Goal: Information Seeking & Learning: Learn about a topic

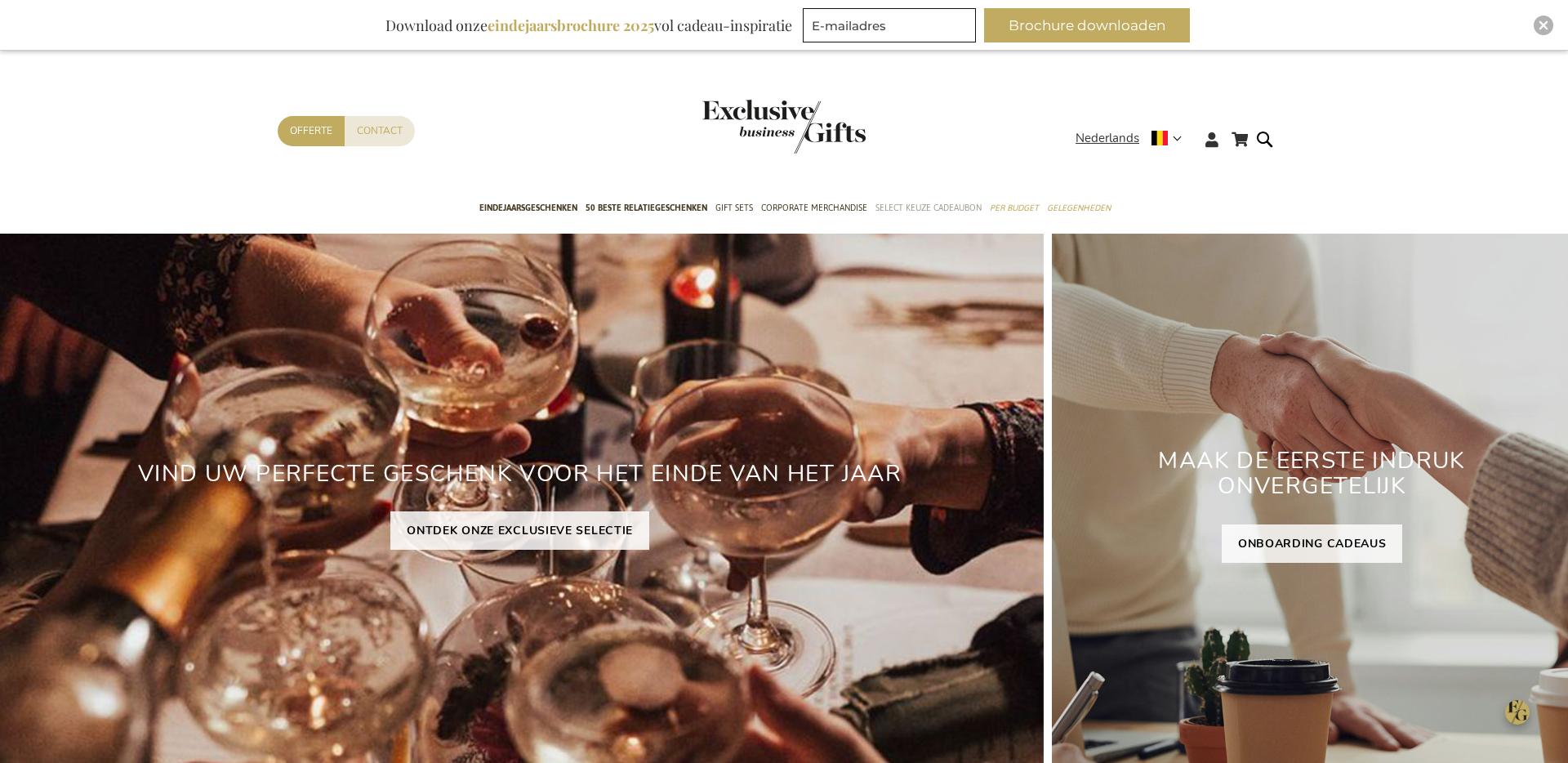
click at [935, 210] on span "Select Keuze Cadeaubon" at bounding box center [929, 208] width 106 height 17
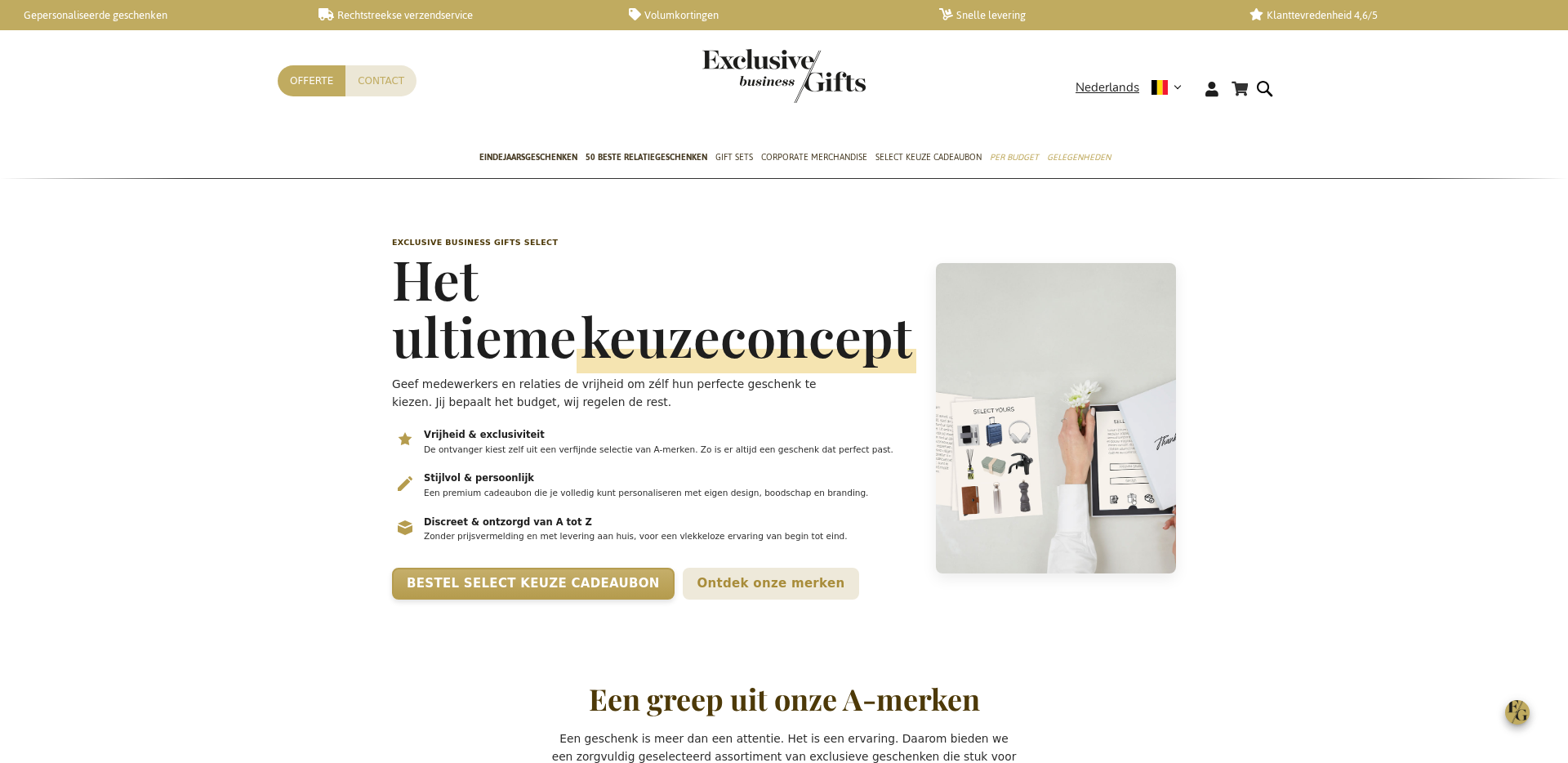
scroll to position [0, 7]
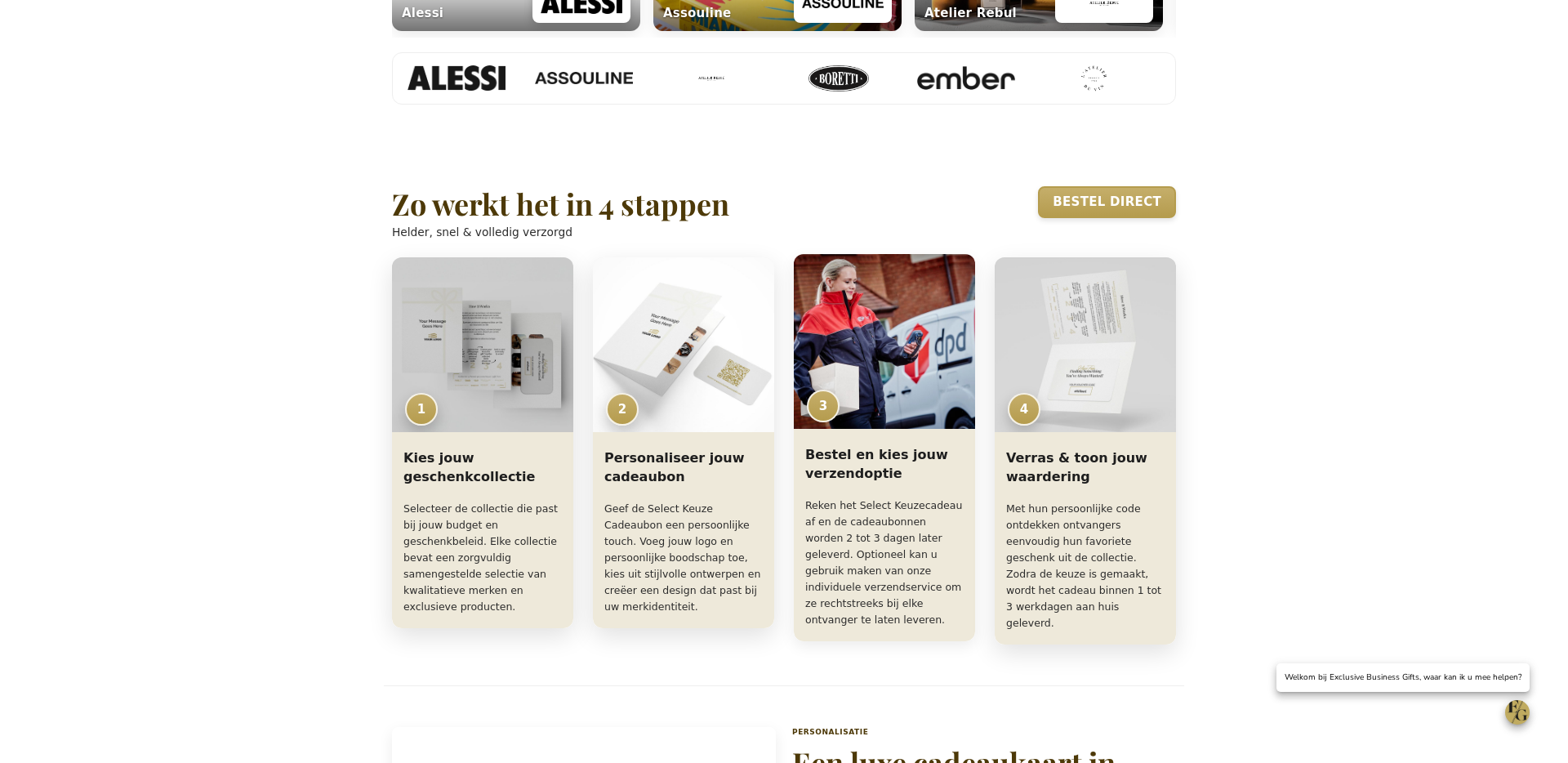
scroll to position [1034, 0]
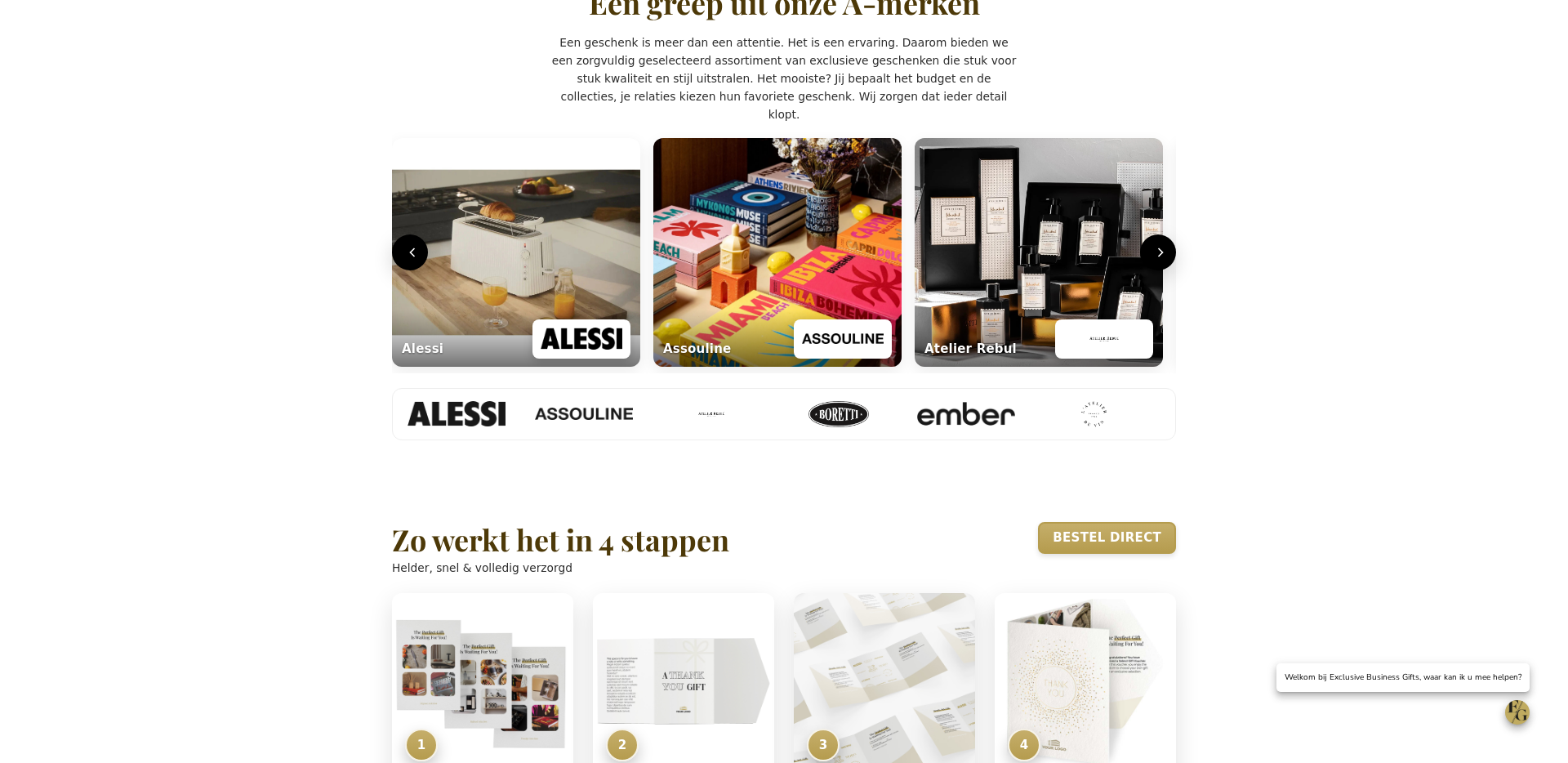
scroll to position [694, 0]
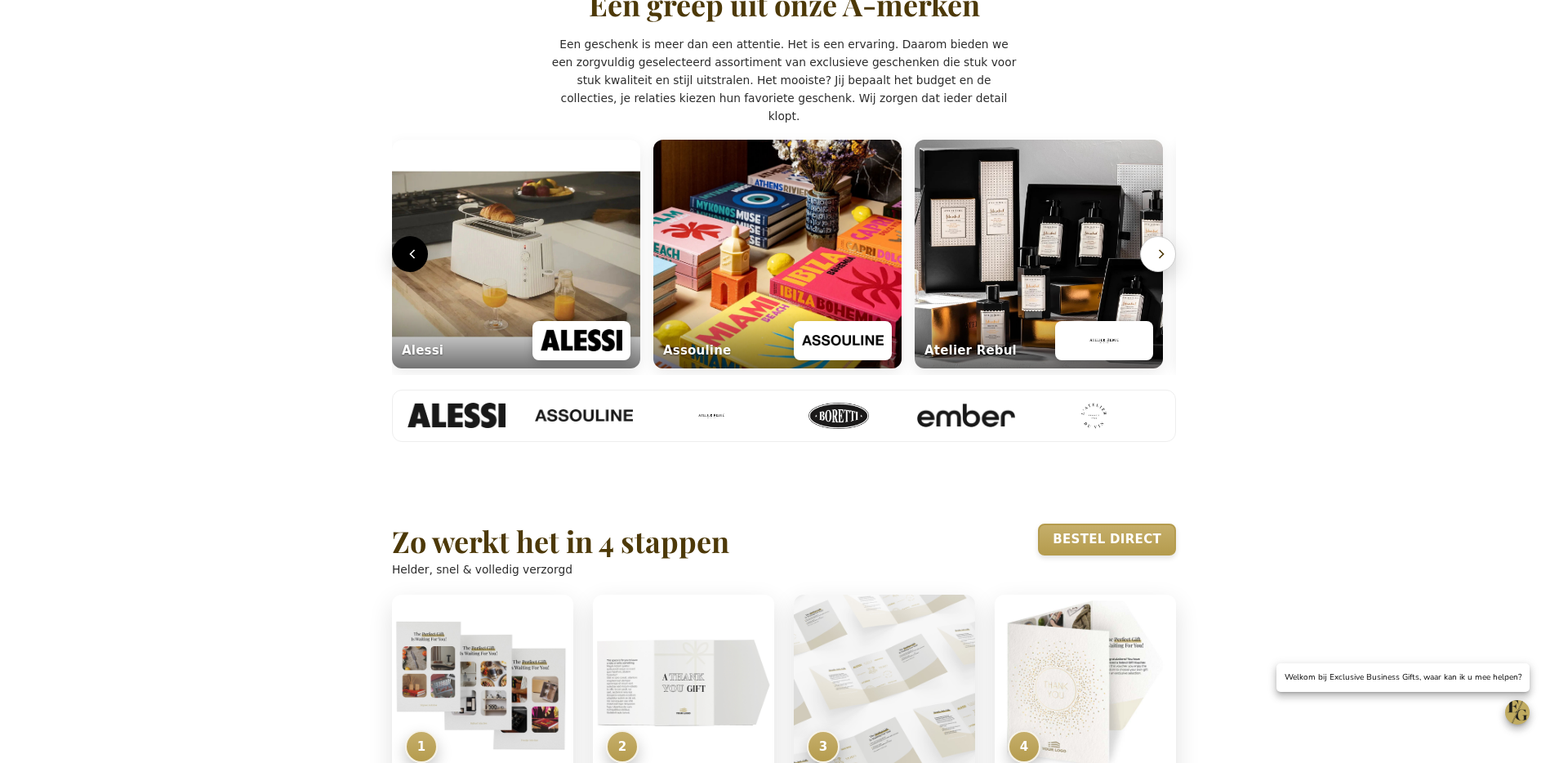
click at [1157, 262] on icon "Volgende" at bounding box center [1161, 254] width 16 height 16
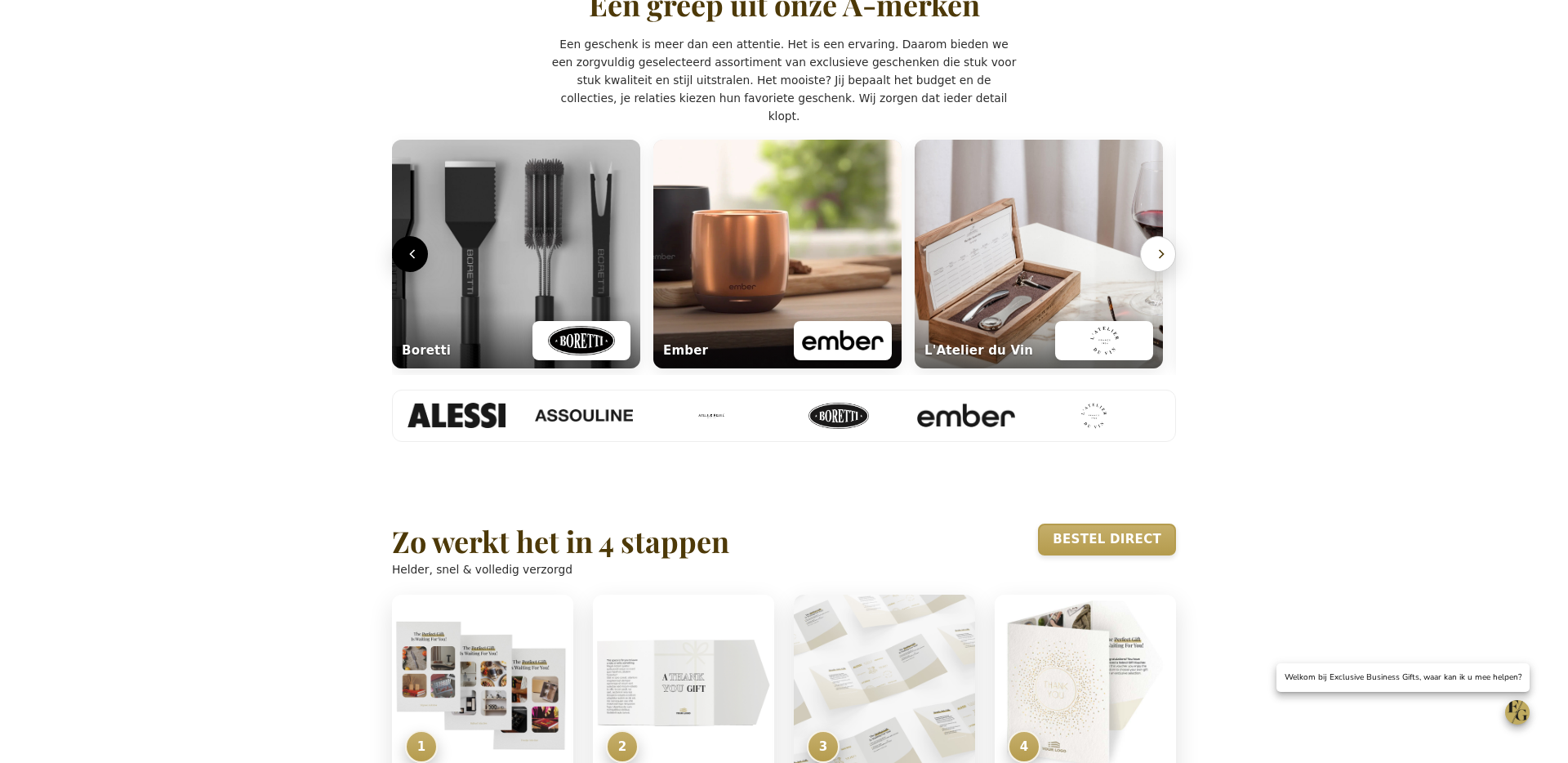
click at [1157, 262] on icon "Volgende" at bounding box center [1161, 254] width 16 height 16
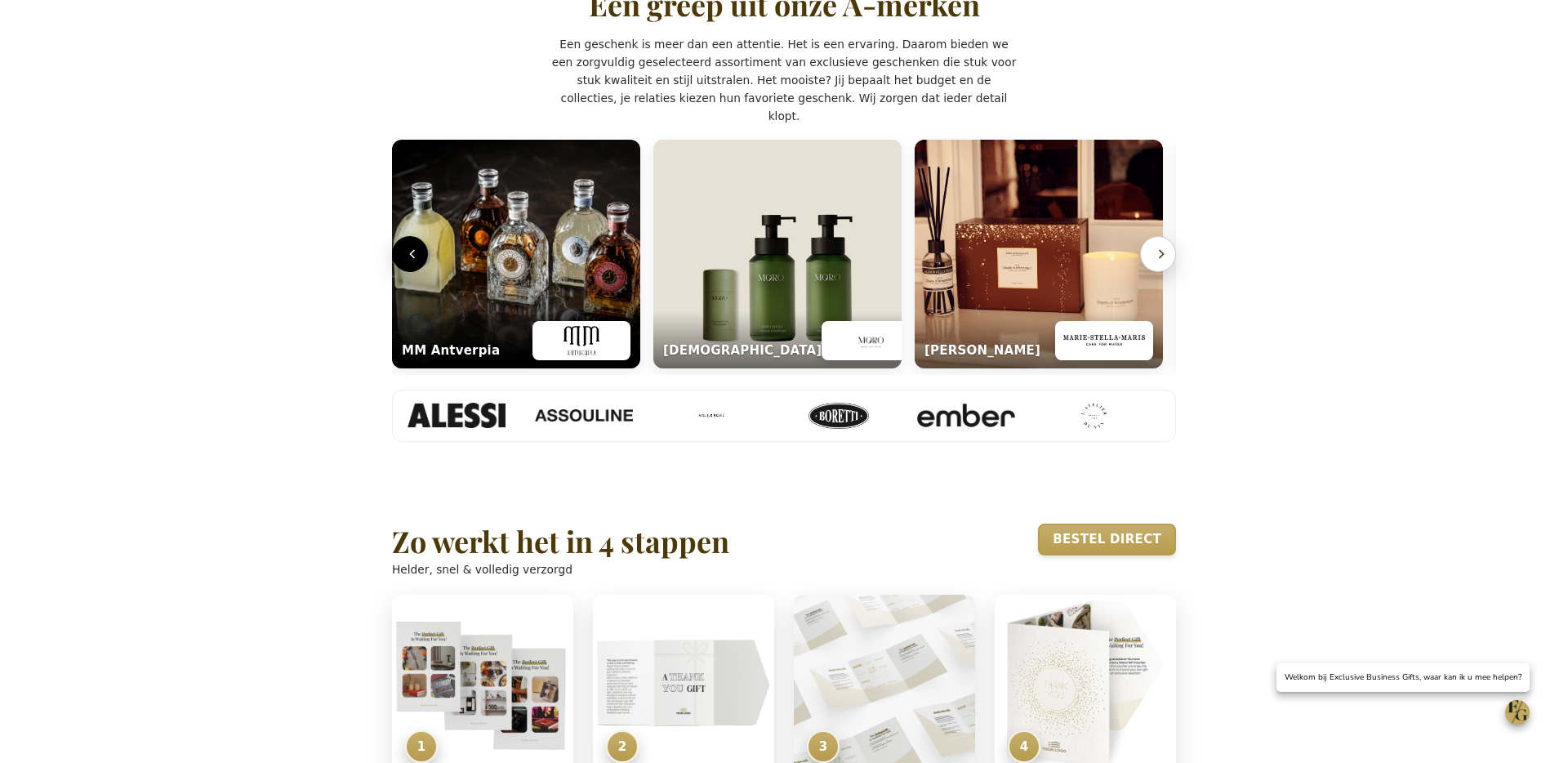
click at [1157, 262] on icon "Volgende" at bounding box center [1161, 254] width 16 height 16
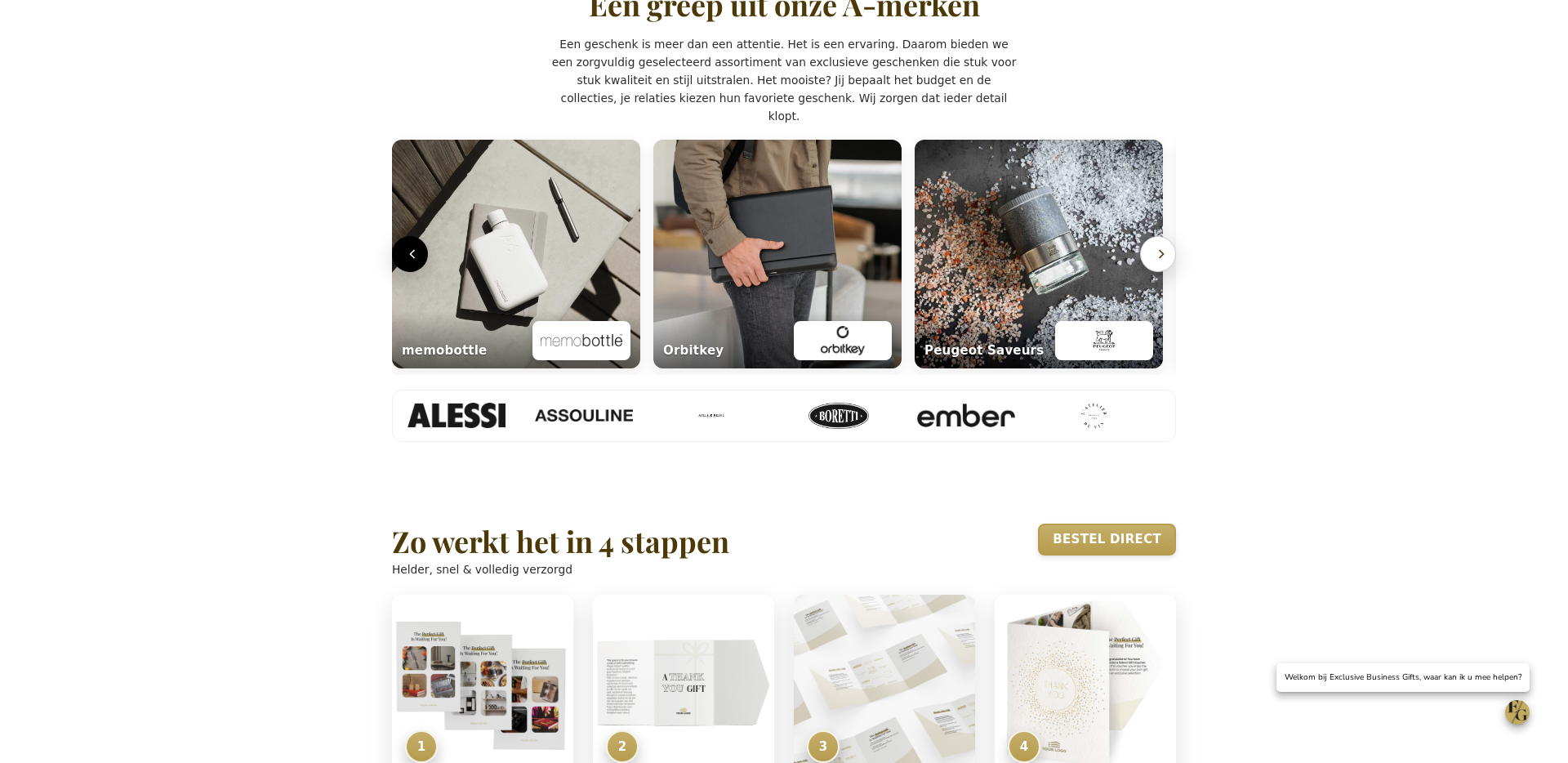
click at [1157, 262] on icon "Volgende" at bounding box center [1161, 254] width 16 height 16
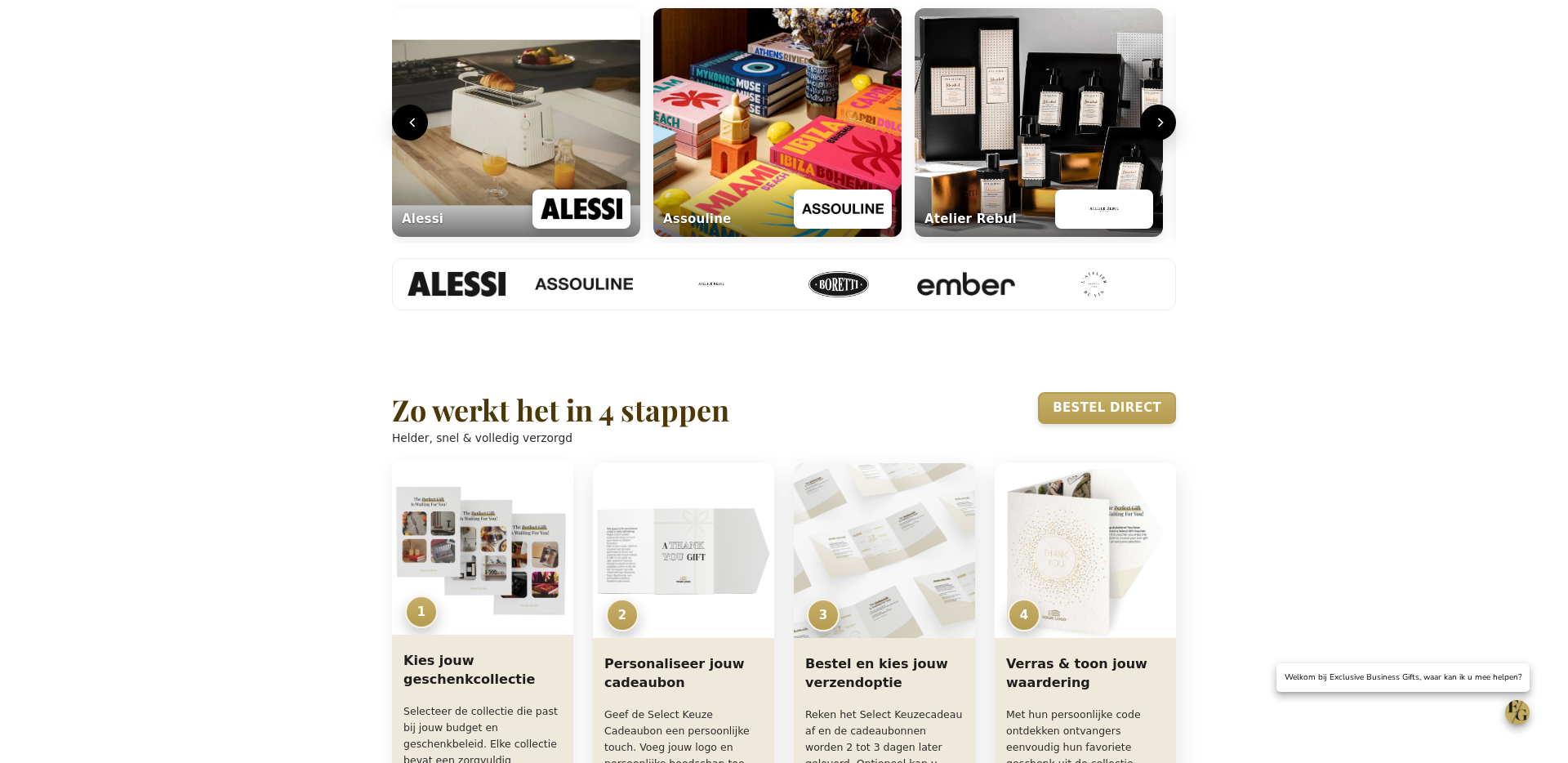
scroll to position [828, 0]
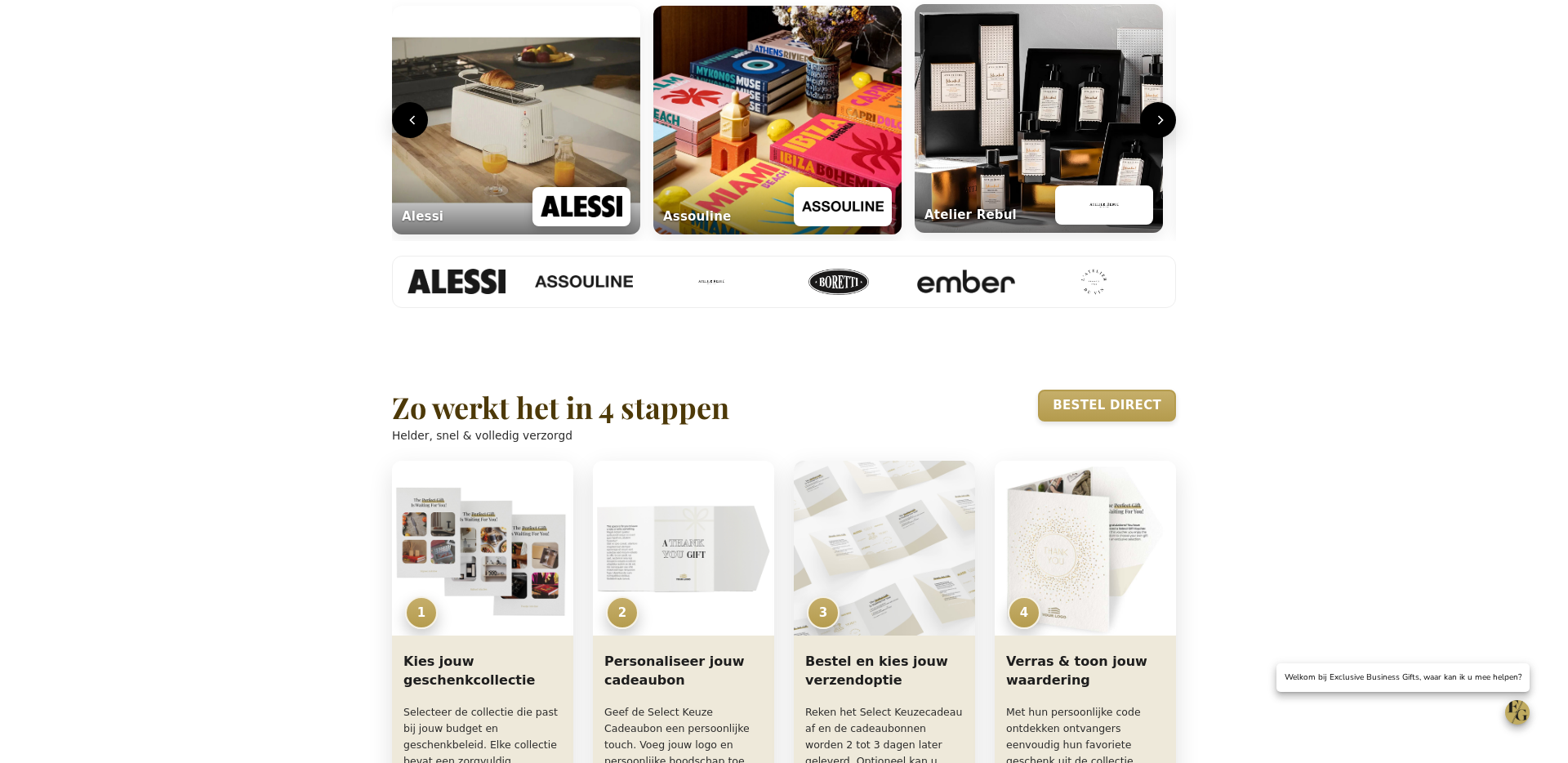
click at [1112, 219] on img "Lifestyle carrousel" at bounding box center [1104, 205] width 81 height 29
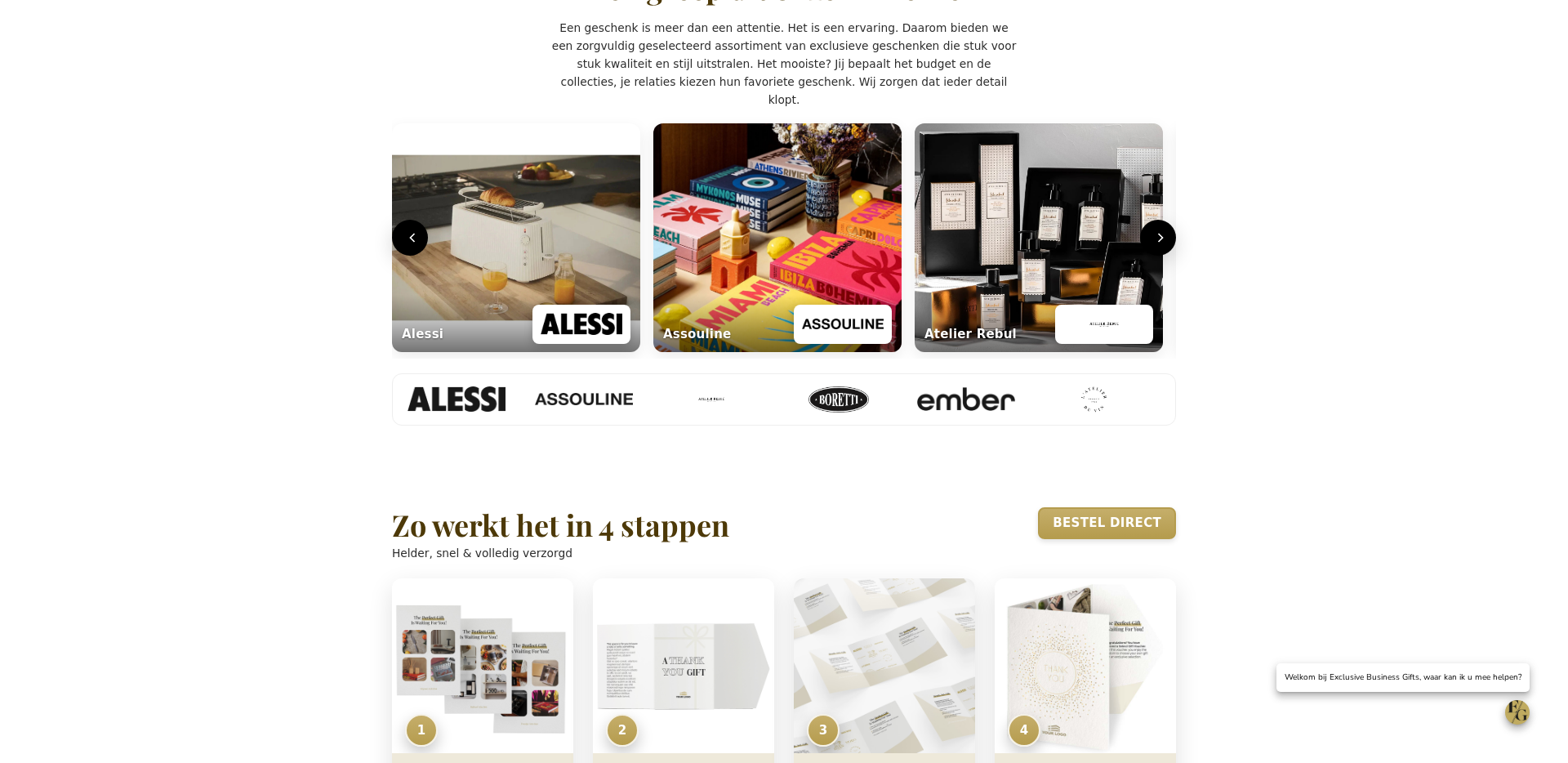
scroll to position [736, 0]
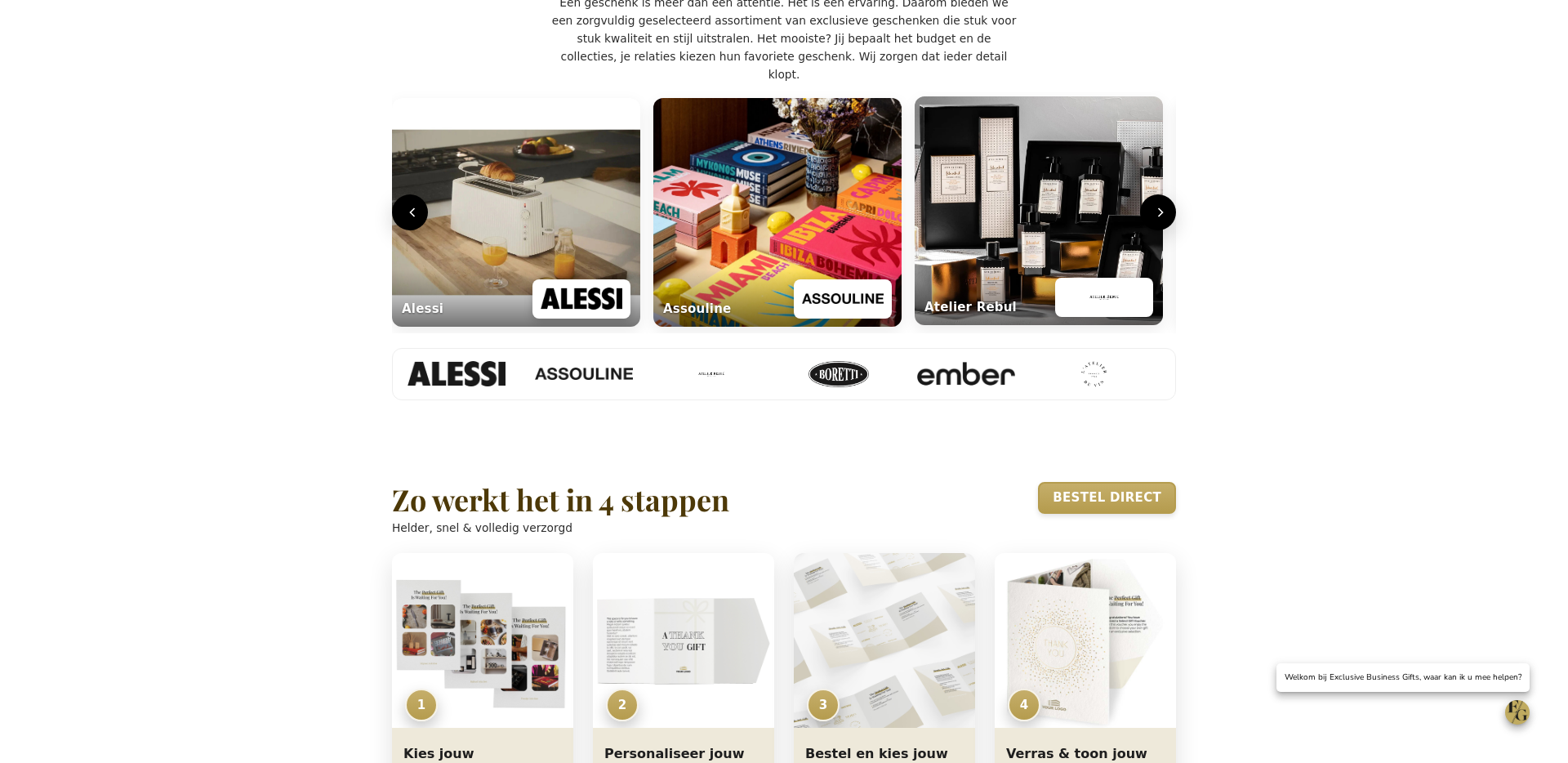
click at [1111, 312] on img "Lifestyle carrousel" at bounding box center [1104, 297] width 81 height 29
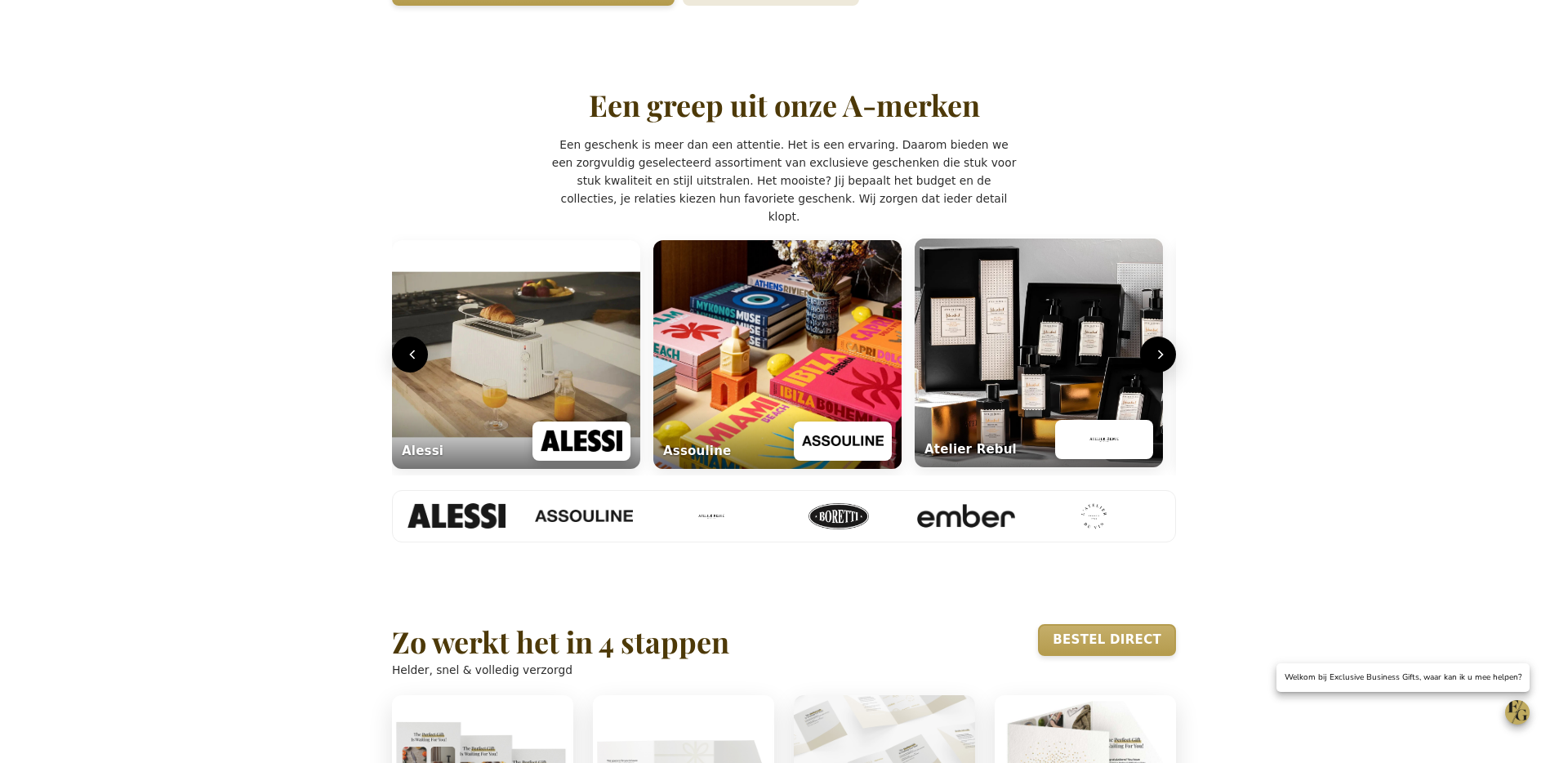
scroll to position [593, 0]
click at [1107, 455] on img "Lifestyle carrousel" at bounding box center [1104, 441] width 81 height 29
click at [1106, 455] on img "Lifestyle carrousel" at bounding box center [1104, 441] width 81 height 29
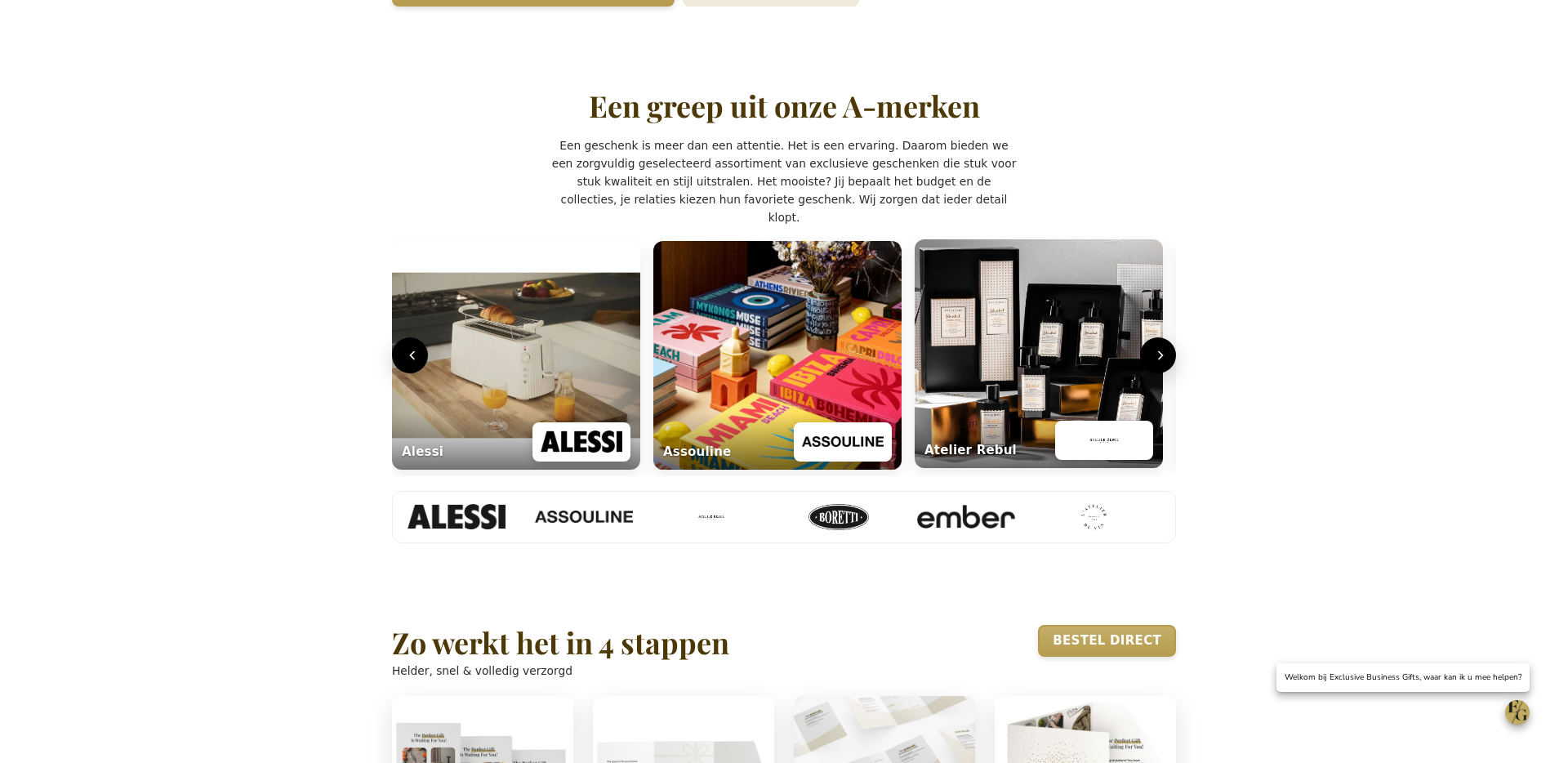
click at [1106, 455] on img "Lifestyle carrousel" at bounding box center [1104, 441] width 81 height 29
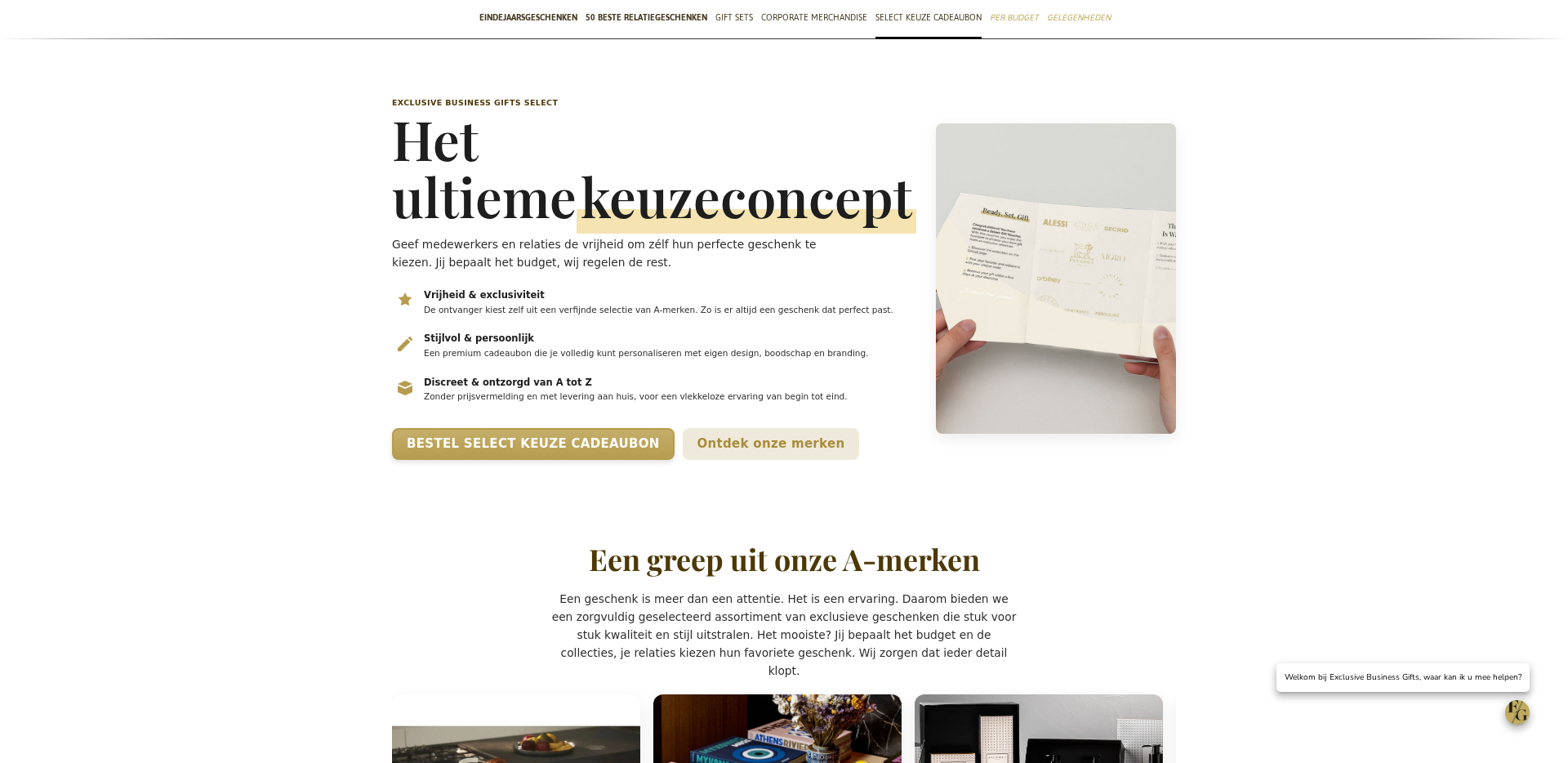
scroll to position [0, 0]
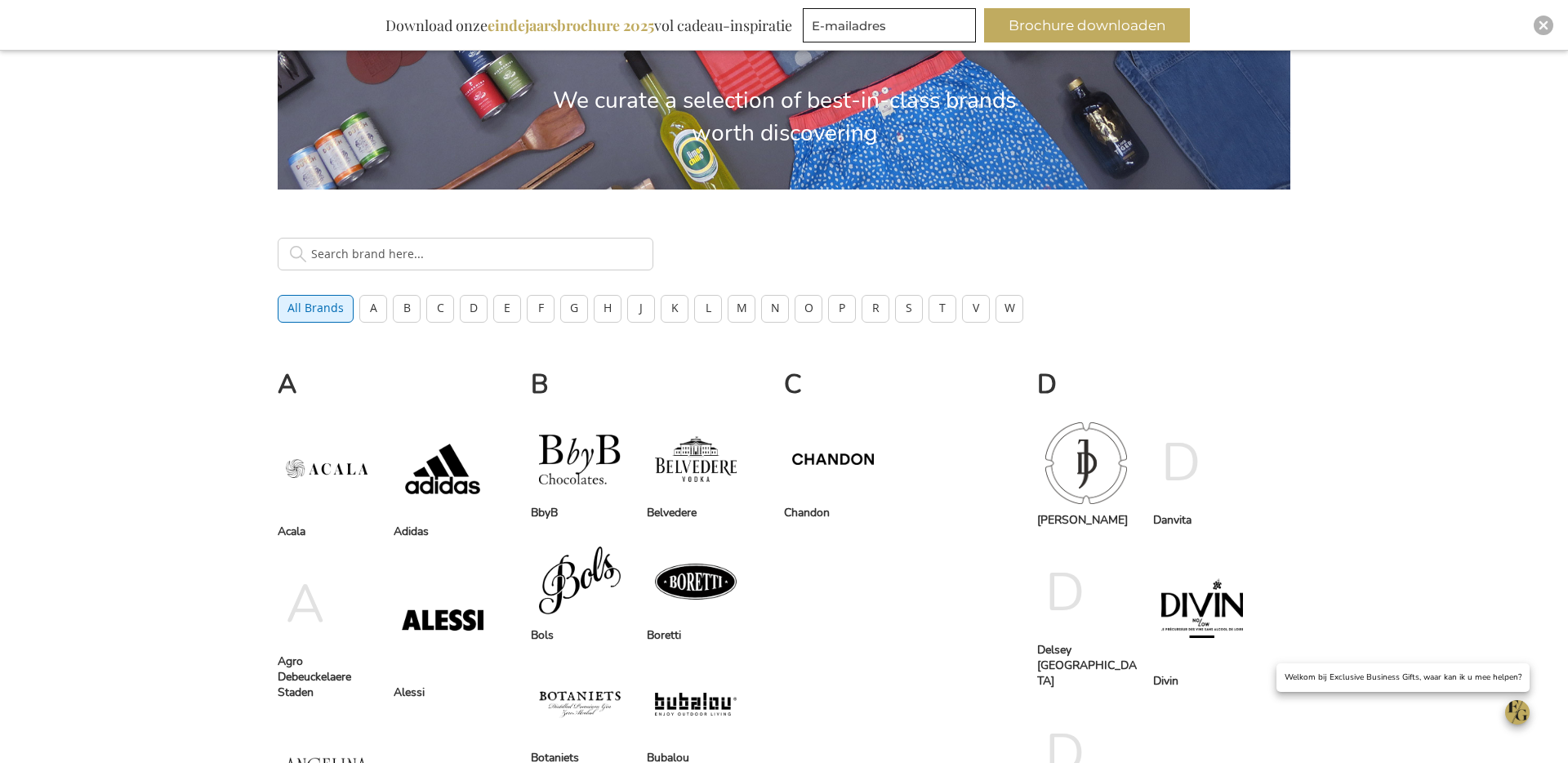
scroll to position [431, 0]
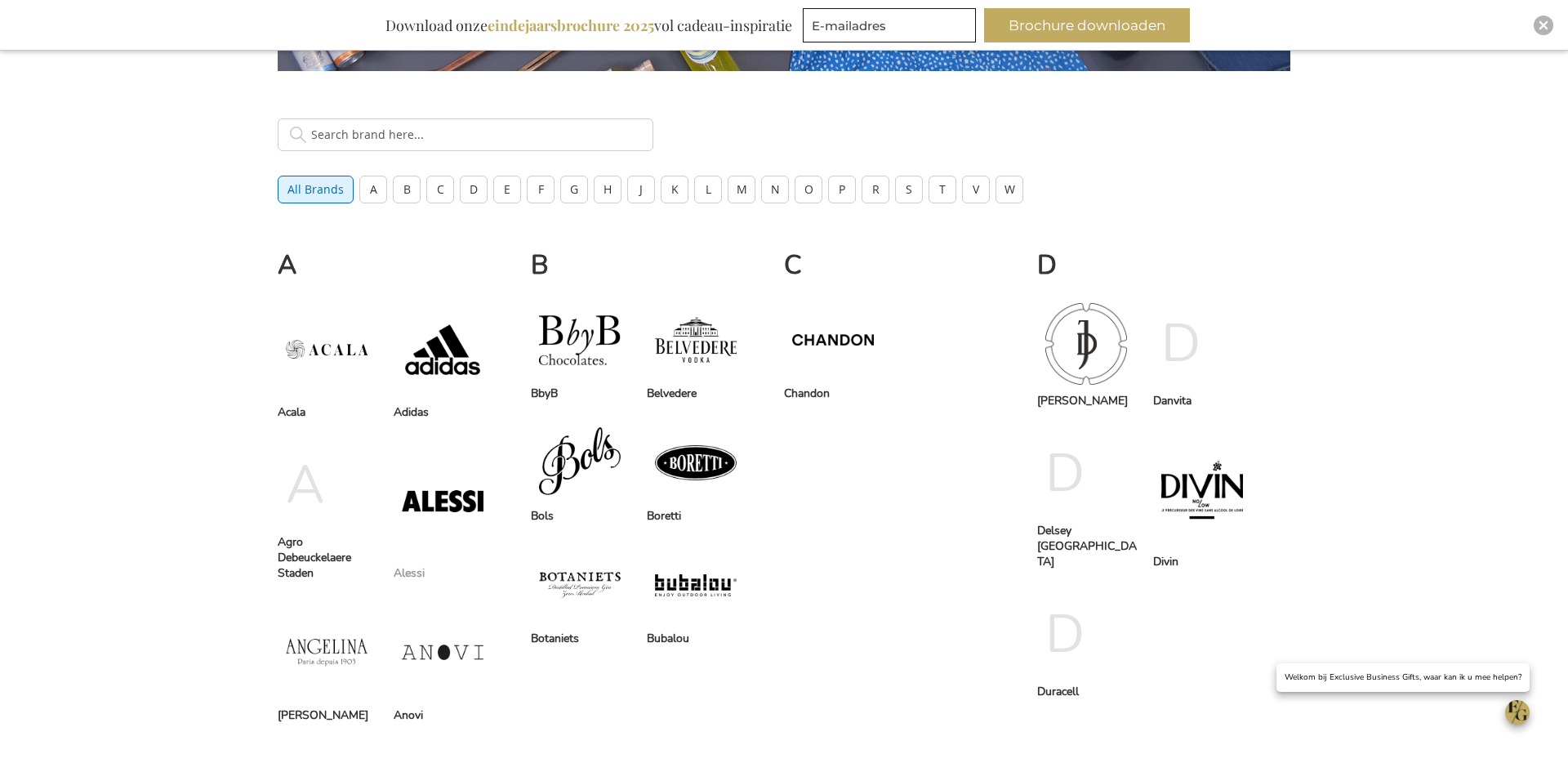
click at [447, 502] on span at bounding box center [442, 501] width 98 height 129
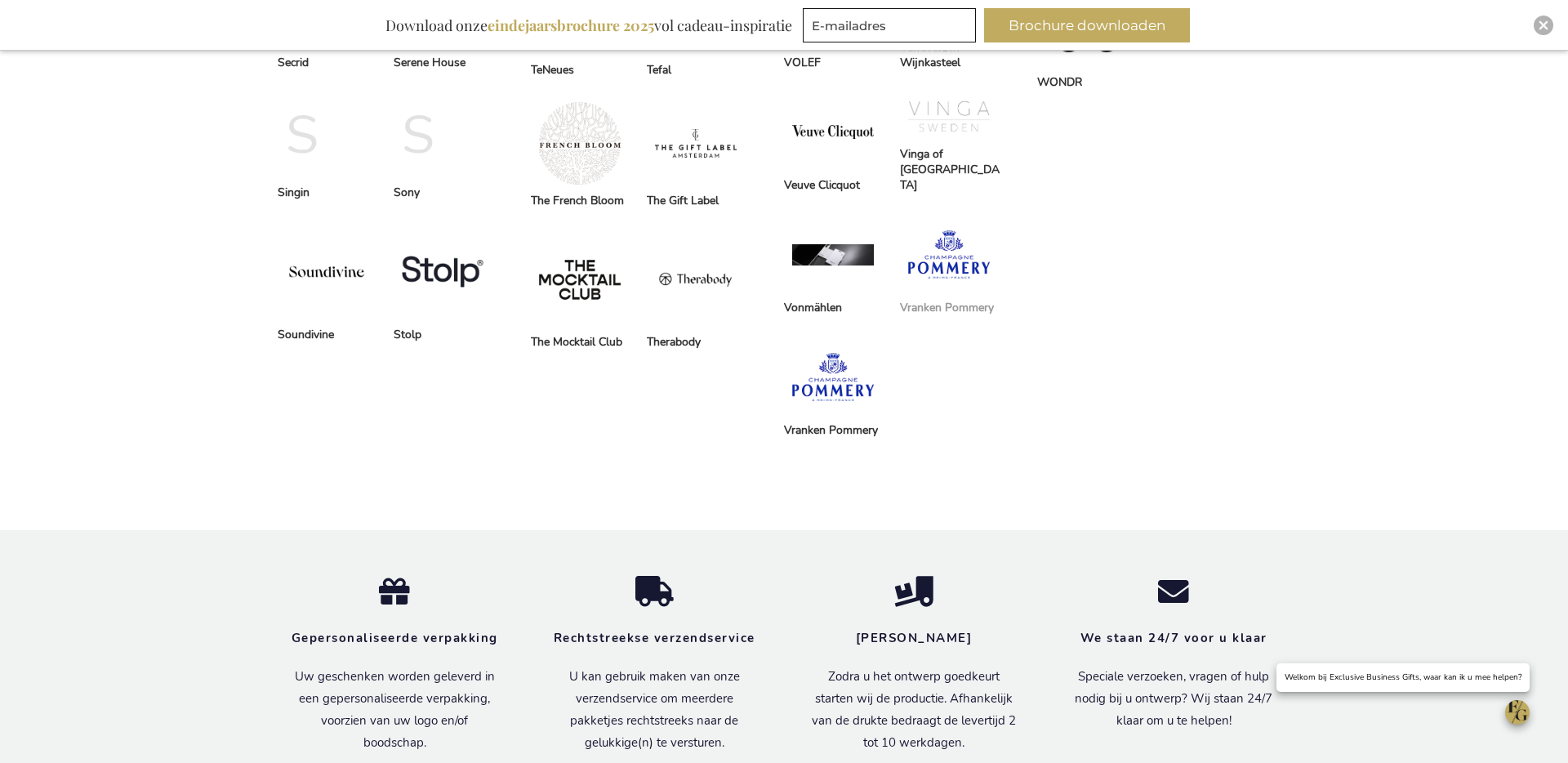
scroll to position [3450, 0]
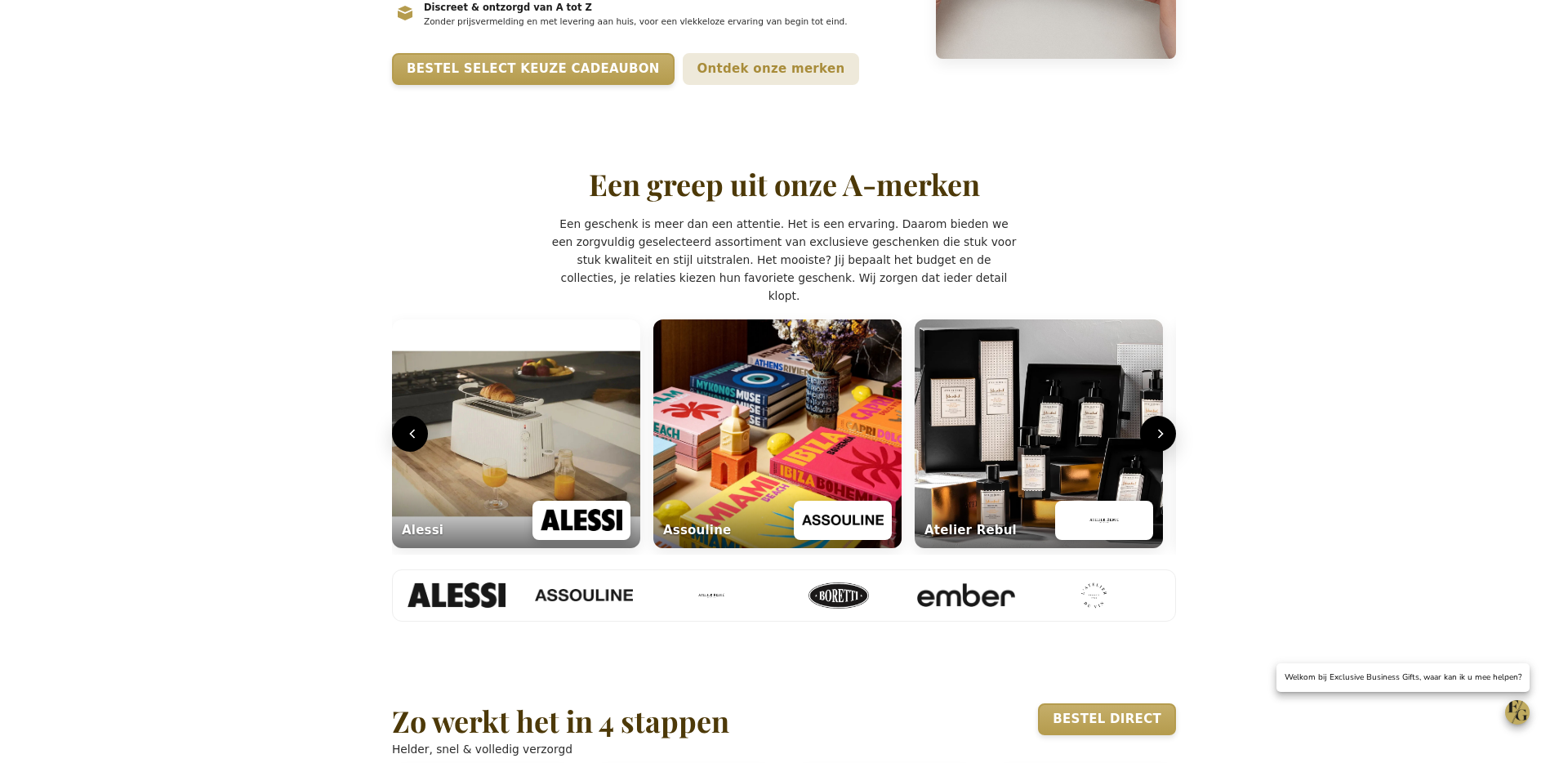
scroll to position [517, 0]
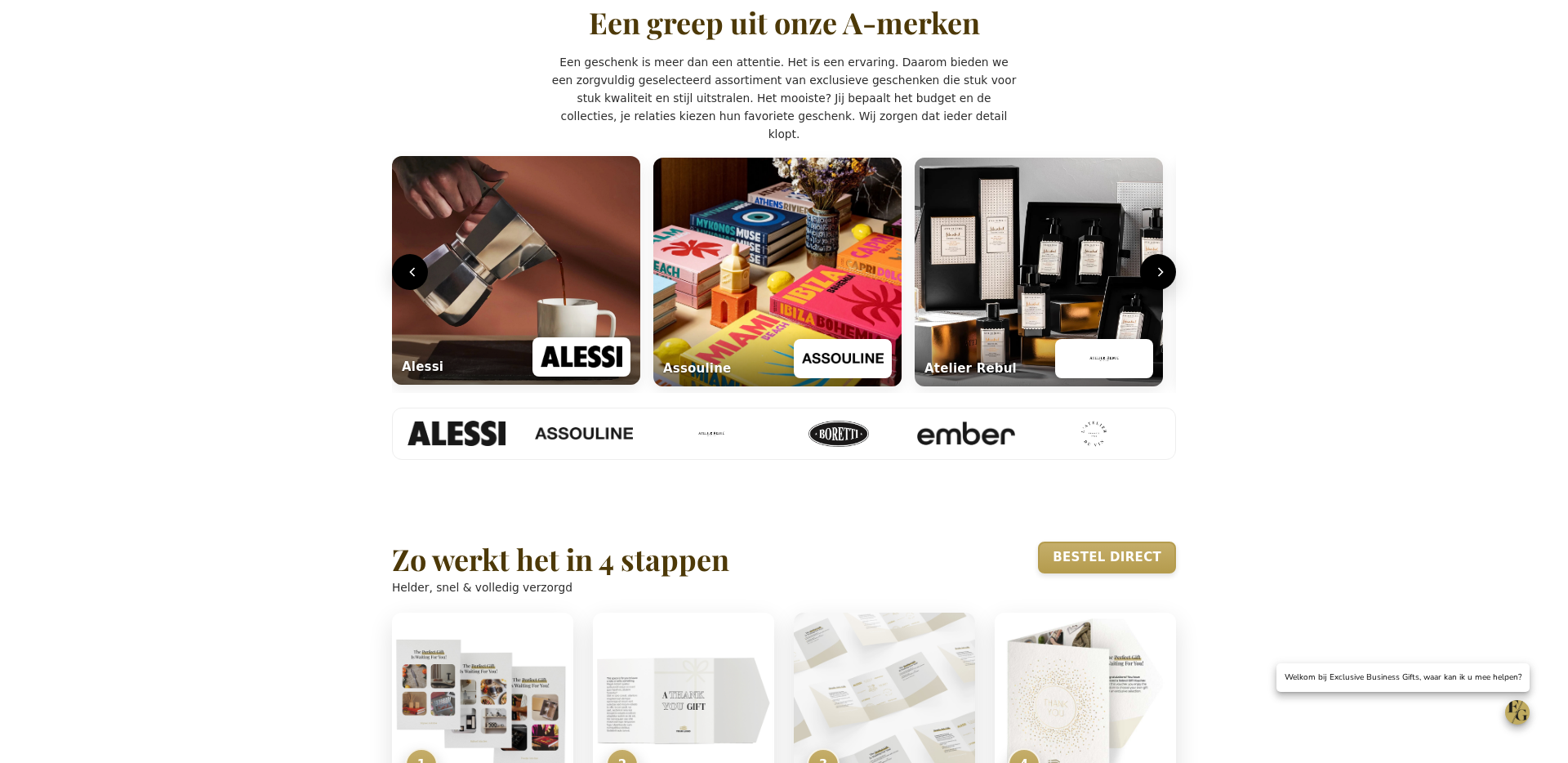
scroll to position [682, 0]
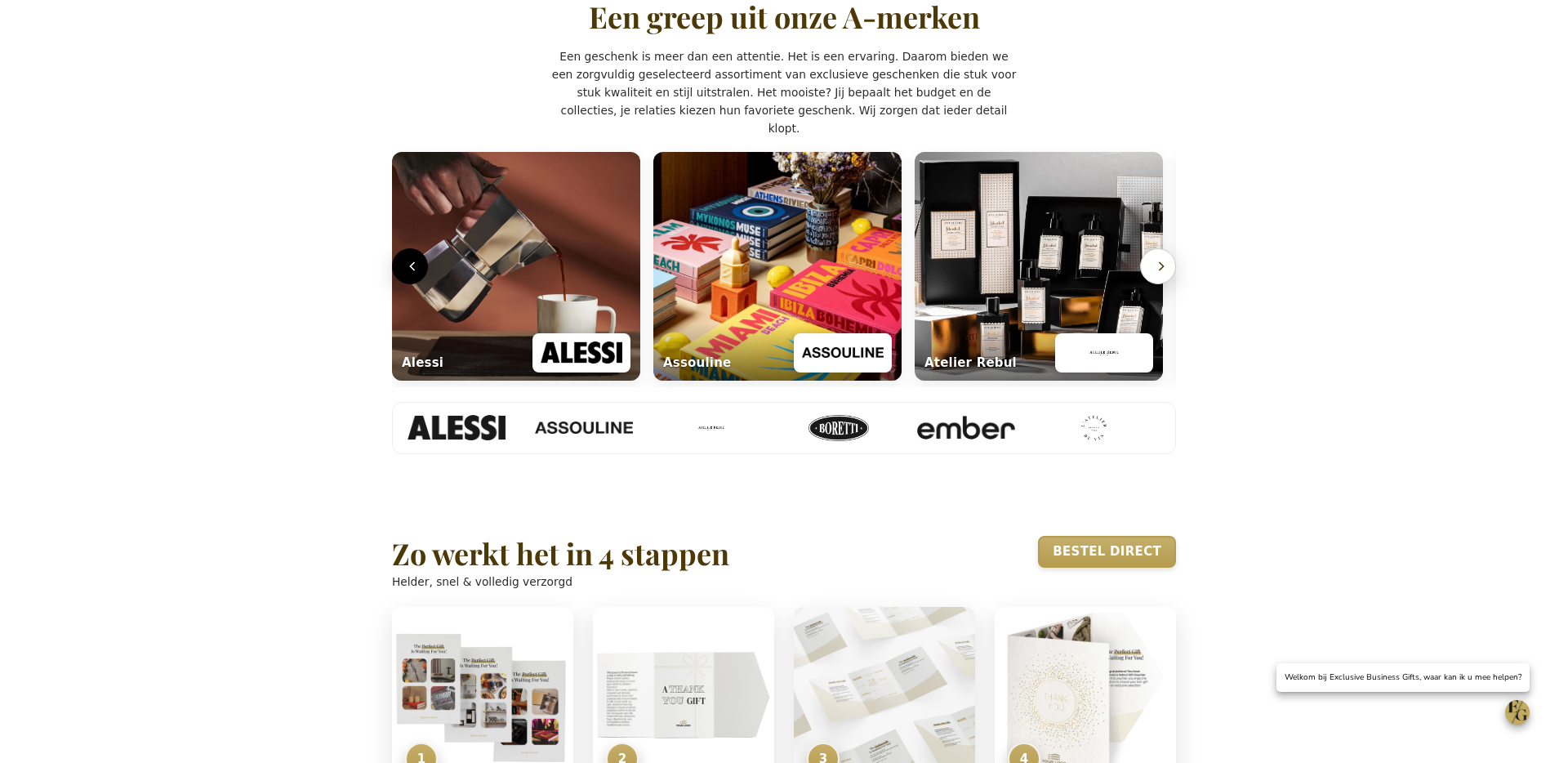
click at [1159, 274] on icon "Volgende" at bounding box center [1161, 266] width 16 height 16
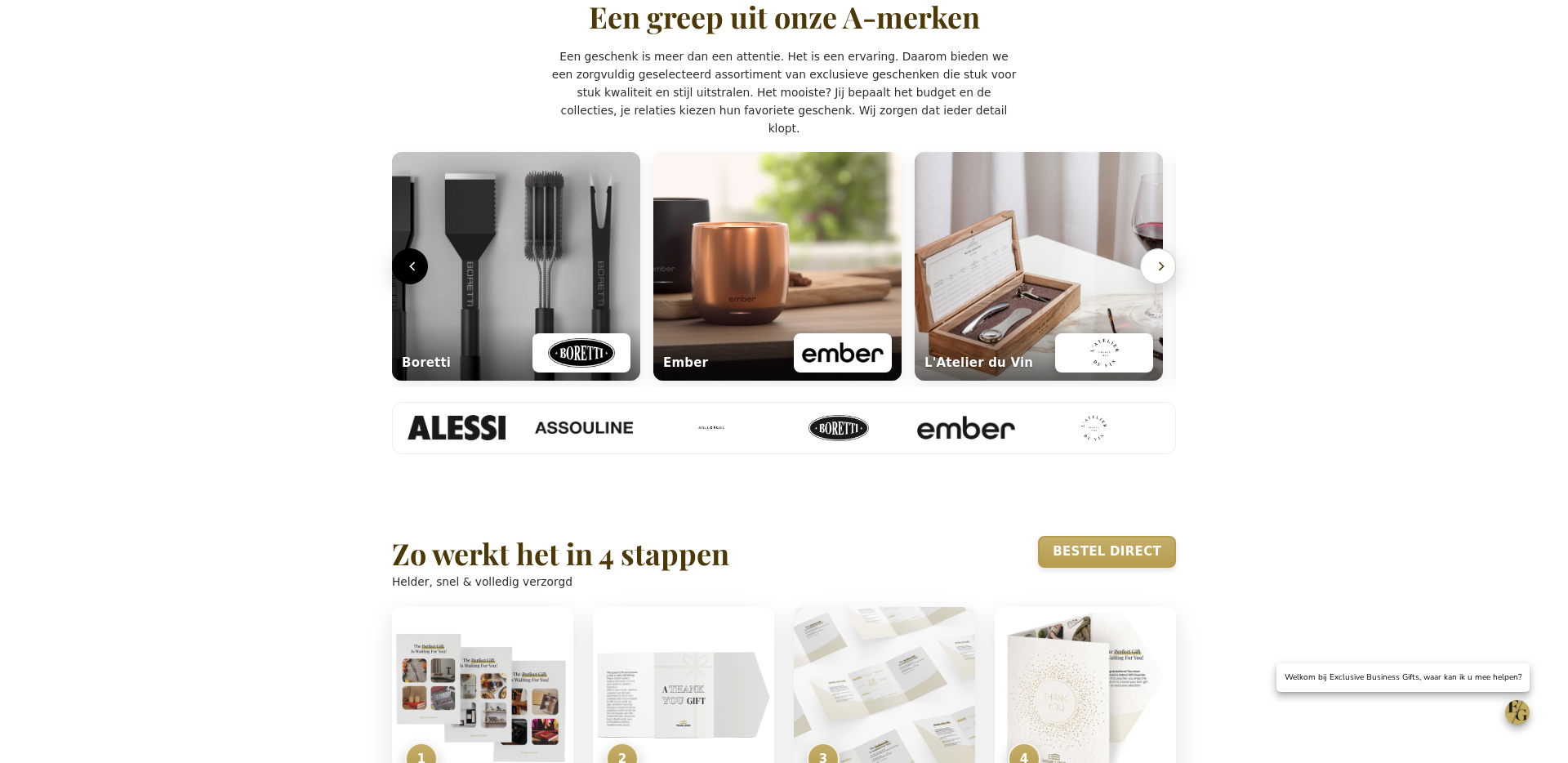
click at [1159, 274] on icon "Volgende" at bounding box center [1161, 266] width 16 height 16
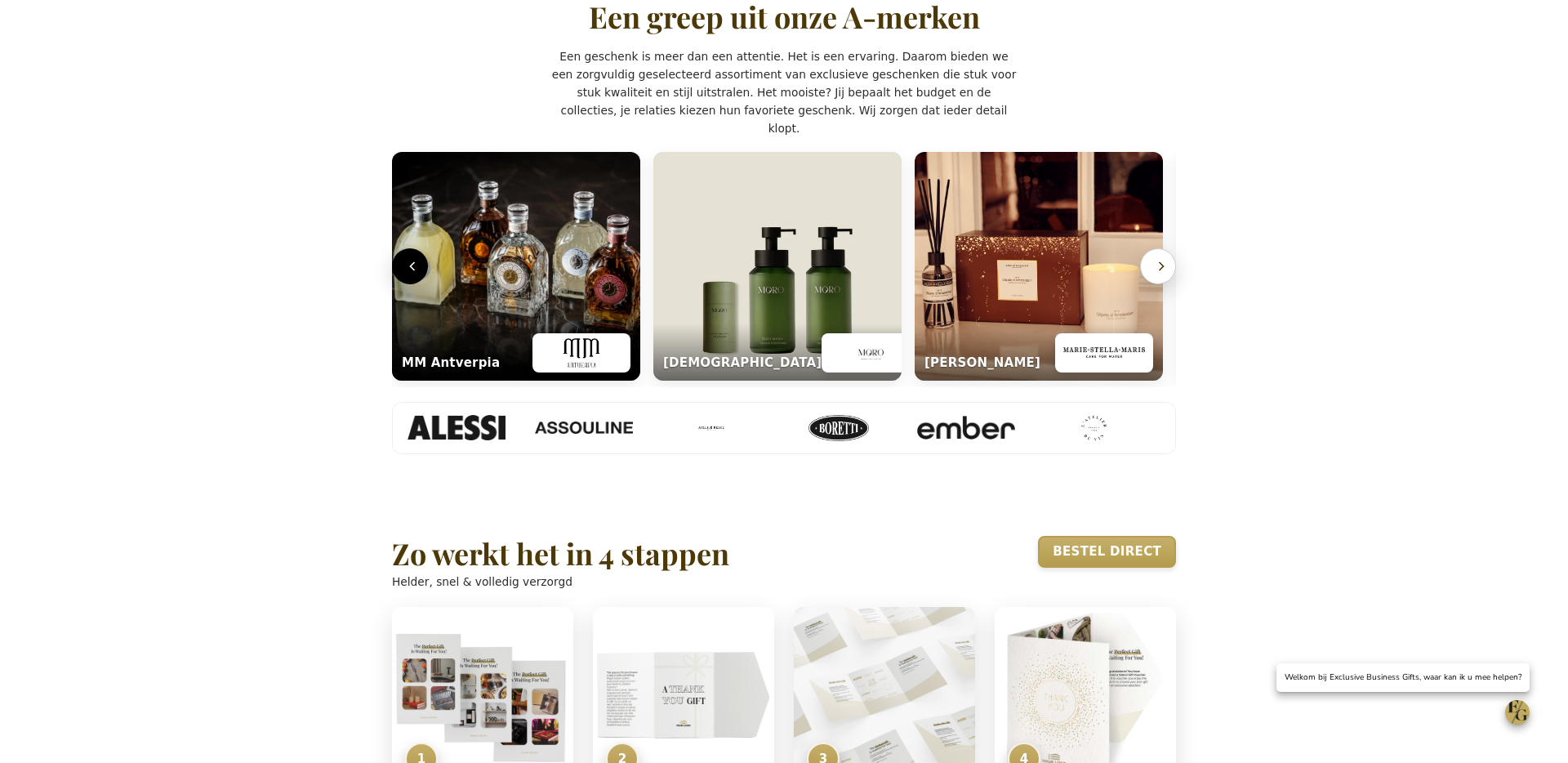
click at [1159, 274] on icon "Volgende" at bounding box center [1161, 266] width 16 height 16
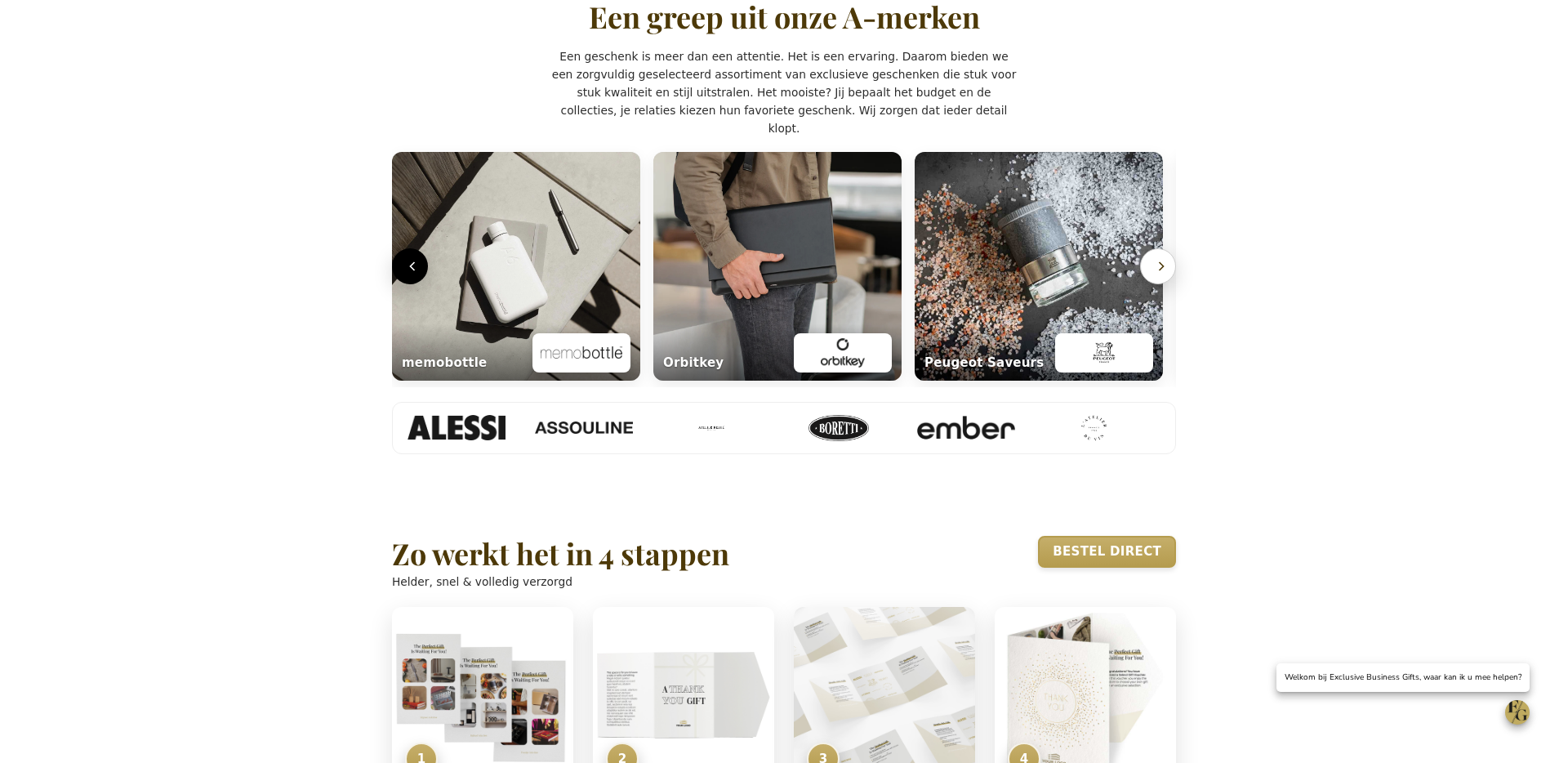
click at [1159, 274] on icon "Volgende" at bounding box center [1161, 266] width 16 height 16
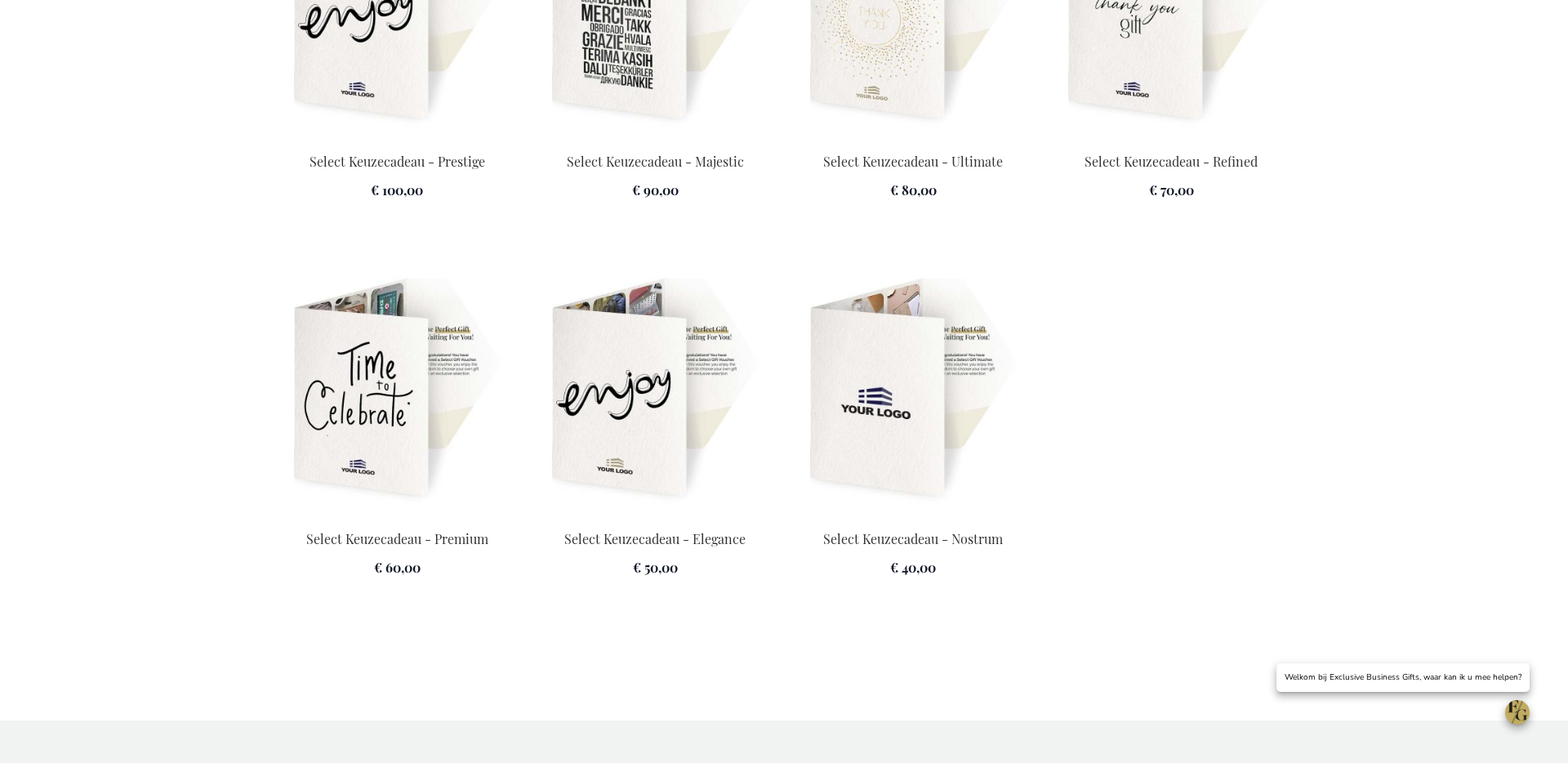
scroll to position [2713, 0]
